Goal: Check status: Check status

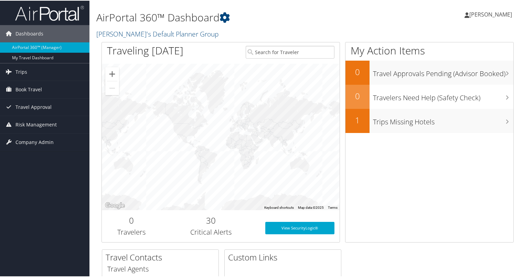
click at [477, 15] on span "[PERSON_NAME]" at bounding box center [490, 14] width 43 height 8
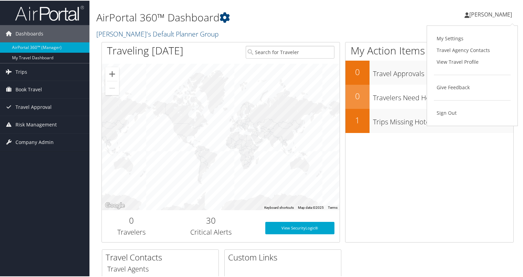
click at [466, 157] on div "My Action Items 0 Travel Approvals Pending (Advisor Booked) 0 Travelers Need He…" at bounding box center [429, 141] width 169 height 200
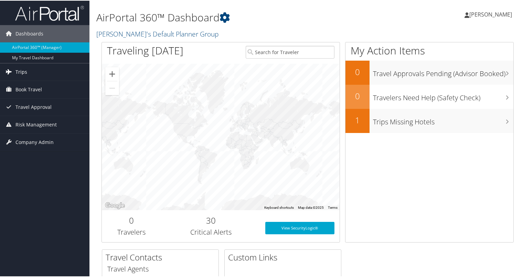
click at [30, 72] on link "Trips" at bounding box center [44, 71] width 89 height 17
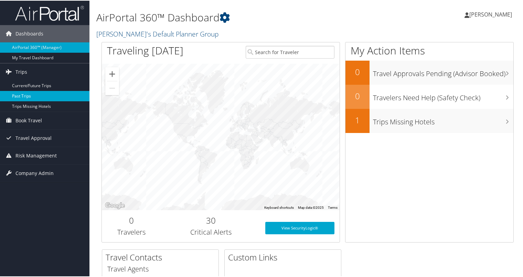
click at [20, 96] on link "Past Trips" at bounding box center [44, 95] width 89 height 10
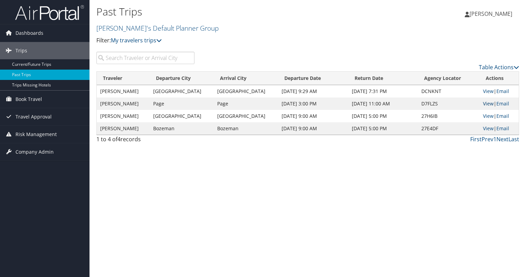
click at [484, 103] on link "View" at bounding box center [488, 103] width 11 height 7
click at [485, 90] on link "View" at bounding box center [488, 91] width 11 height 7
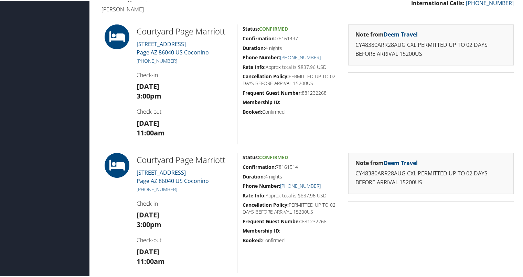
scroll to position [192, 0]
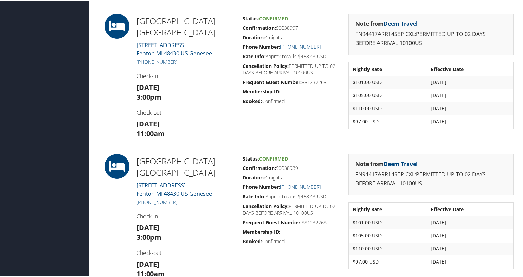
scroll to position [474, 0]
